Goal: Task Accomplishment & Management: Complete application form

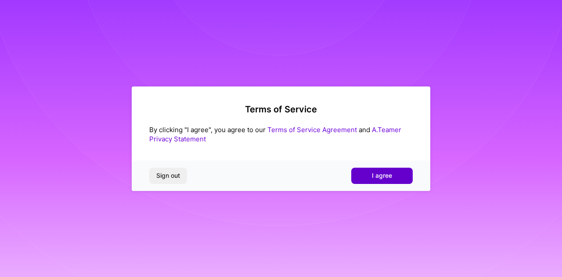
click at [382, 182] on button "I agree" at bounding box center [382, 176] width 62 height 16
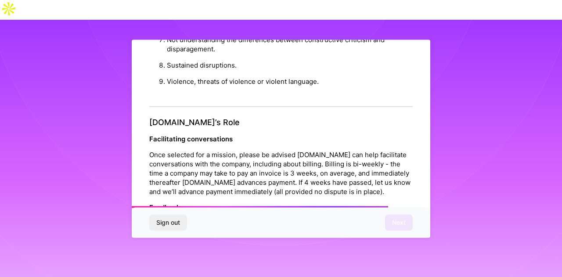
scroll to position [1046, 0]
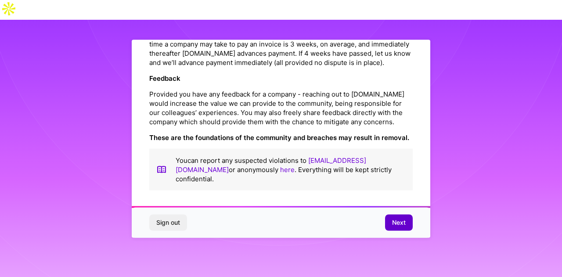
click at [397, 224] on span "Next" at bounding box center [399, 222] width 14 height 9
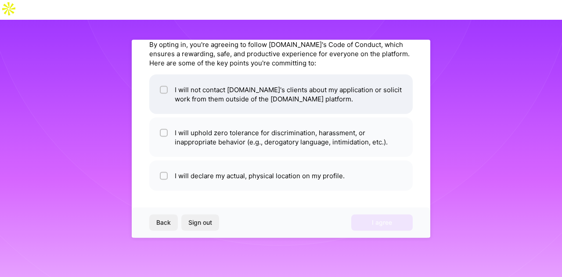
scroll to position [0, 0]
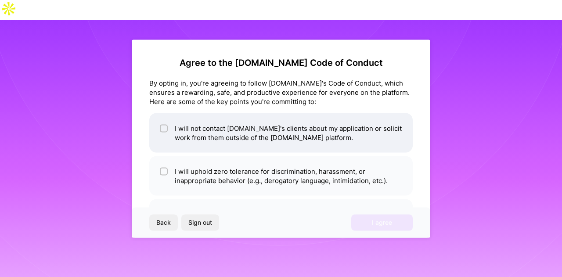
click at [165, 130] on input "checkbox" at bounding box center [165, 129] width 6 height 6
checkbox input "true"
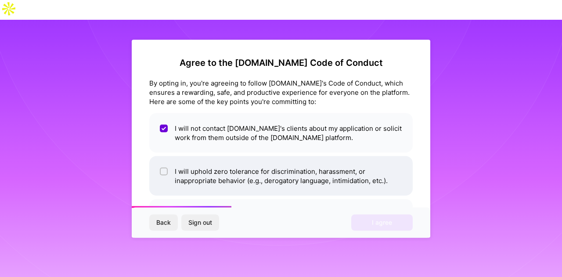
click at [165, 170] on input "checkbox" at bounding box center [165, 172] width 6 height 6
checkbox input "true"
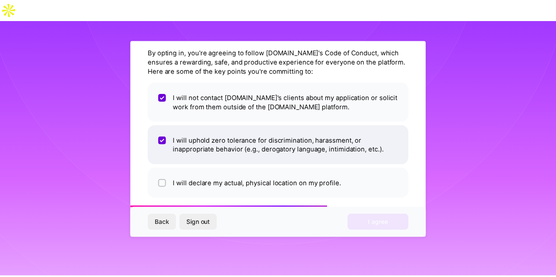
scroll to position [32, 0]
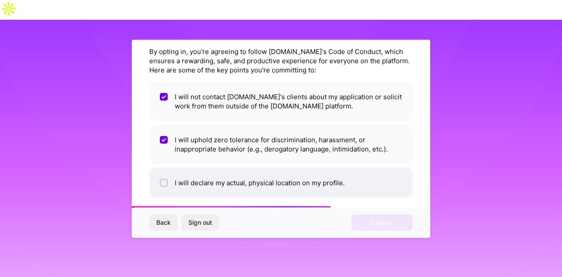
click at [163, 179] on div at bounding box center [164, 183] width 8 height 8
checkbox input "true"
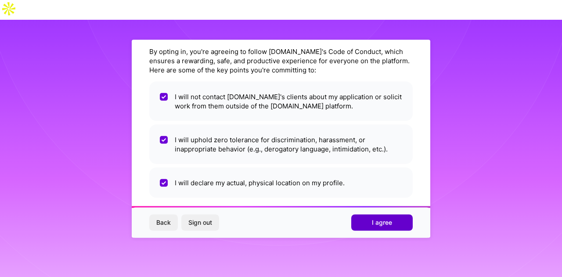
click at [394, 221] on button "I agree" at bounding box center [382, 223] width 62 height 16
